Goal: Find specific page/section

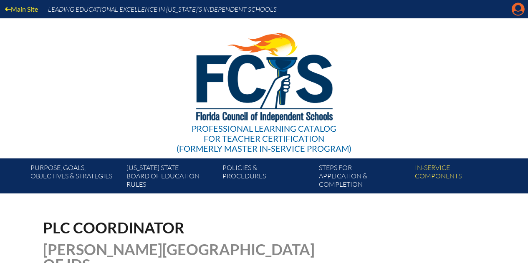
click at [519, 7] on icon "Manage account" at bounding box center [517, 9] width 13 height 13
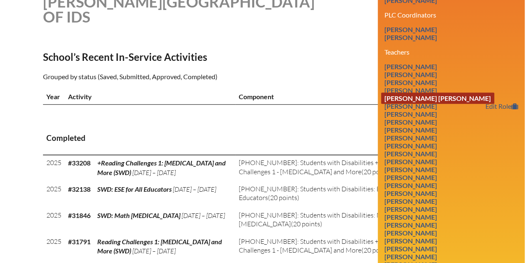
scroll to position [250, 0]
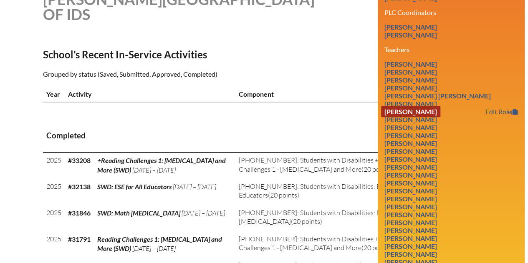
click at [439, 106] on link "[PERSON_NAME]" at bounding box center [410, 111] width 59 height 11
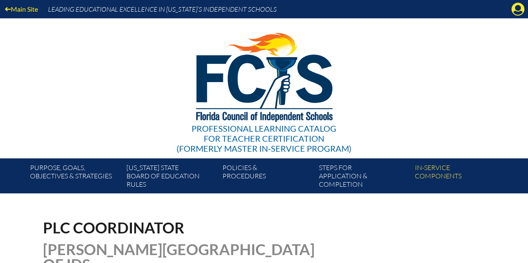
scroll to position [250, 0]
